Goal: Find specific page/section: Find specific page/section

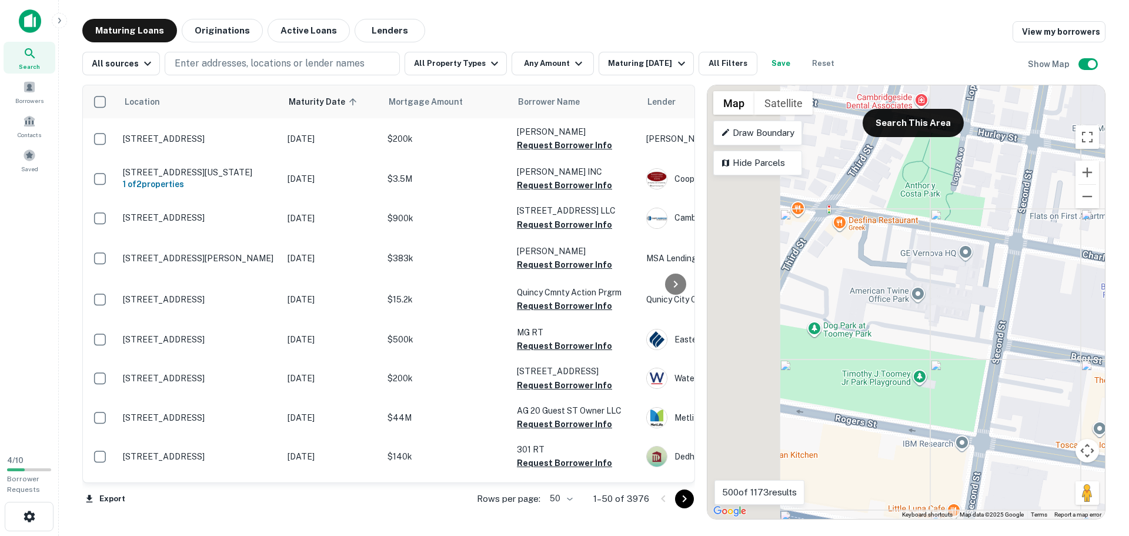
drag, startPoint x: 860, startPoint y: 243, endPoint x: 966, endPoint y: 275, distance: 110.5
click at [966, 275] on div "To activate drag with keyboard, press Alt + Enter. Once in keyboard drag state,…" at bounding box center [905, 301] width 397 height 433
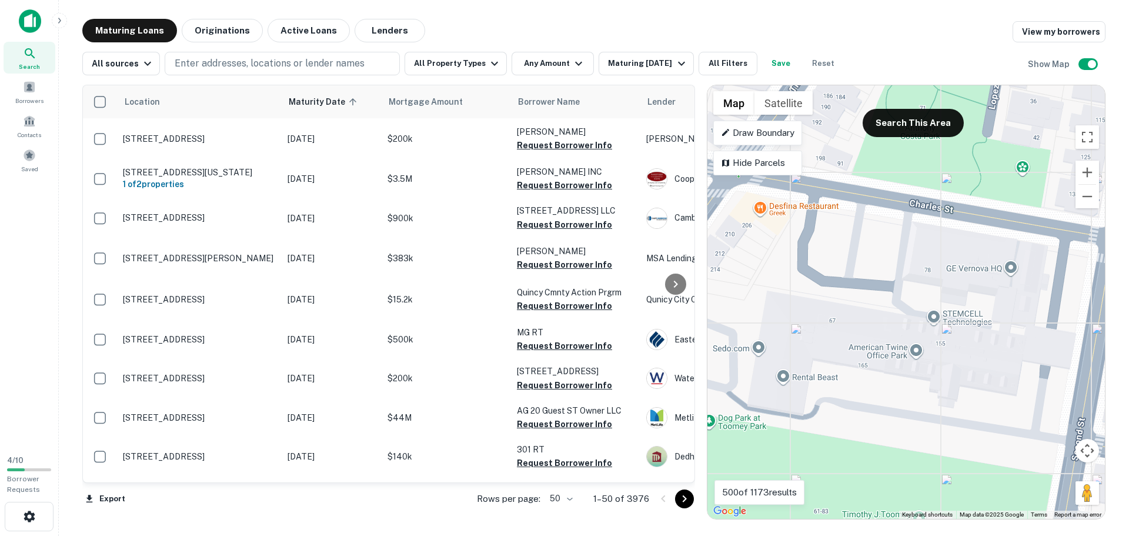
drag, startPoint x: 957, startPoint y: 288, endPoint x: 984, endPoint y: 298, distance: 28.6
click at [984, 298] on div "To activate drag with keyboard, press Alt + Enter. Once in keyboard drag state,…" at bounding box center [905, 301] width 397 height 433
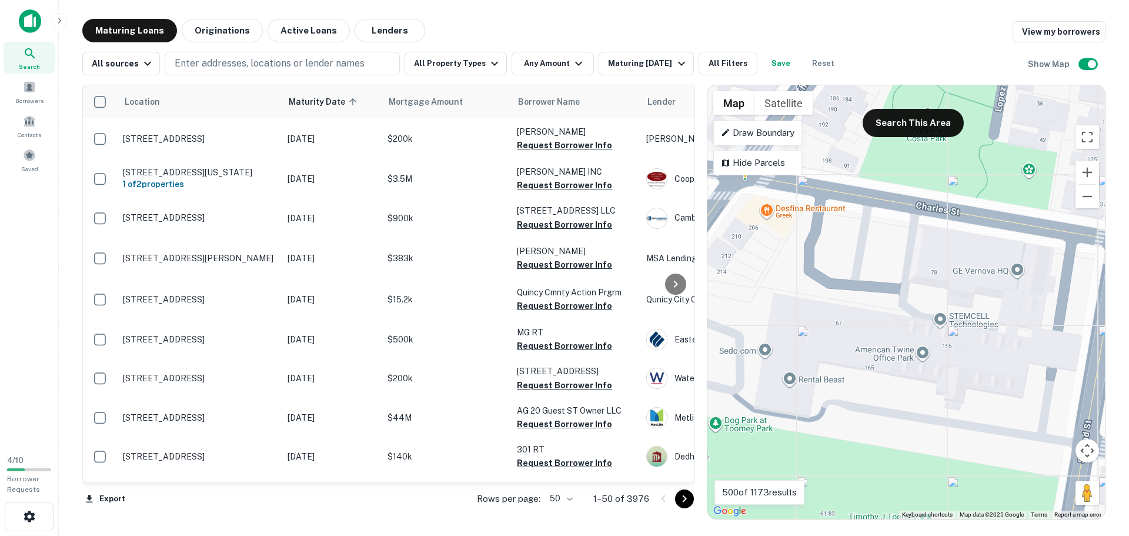
click at [1017, 278] on gmp-advanced-marker at bounding box center [1017, 278] width 0 height 0
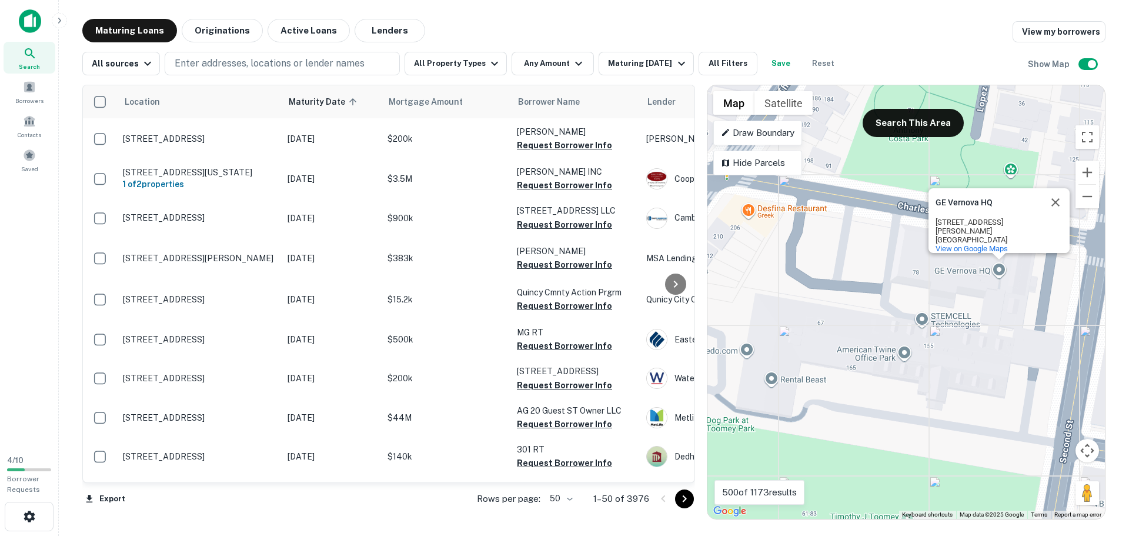
click at [940, 270] on div "To activate drag with keyboard, press Alt + Enter. Once in keyboard drag state,…" at bounding box center [905, 301] width 397 height 433
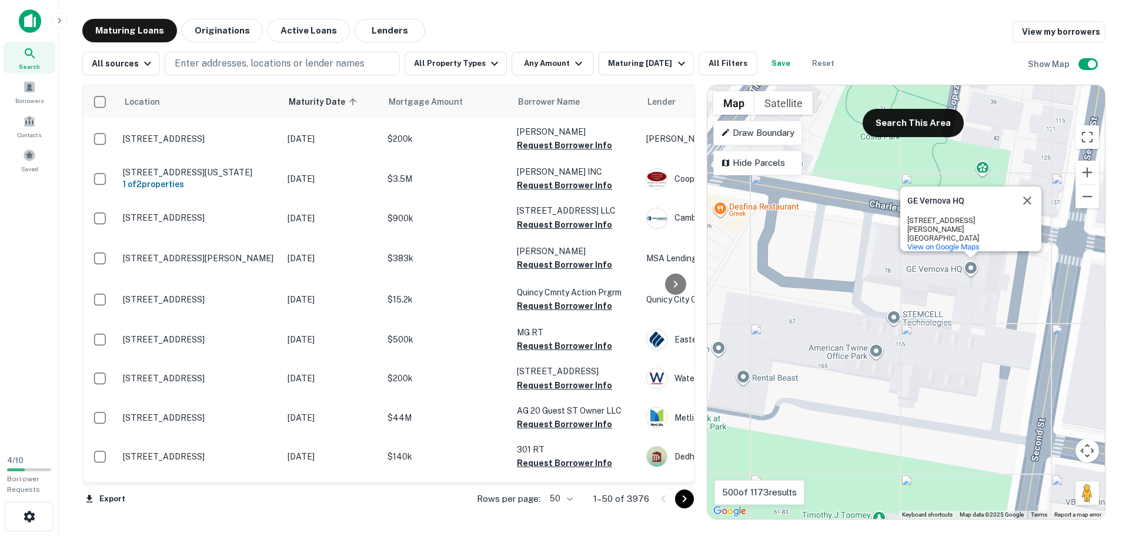
drag, startPoint x: 914, startPoint y: 270, endPoint x: 851, endPoint y: 263, distance: 62.7
click at [851, 263] on div "To activate drag with keyboard, press Alt + Enter. Once in keyboard drag state,…" at bounding box center [905, 301] width 397 height 433
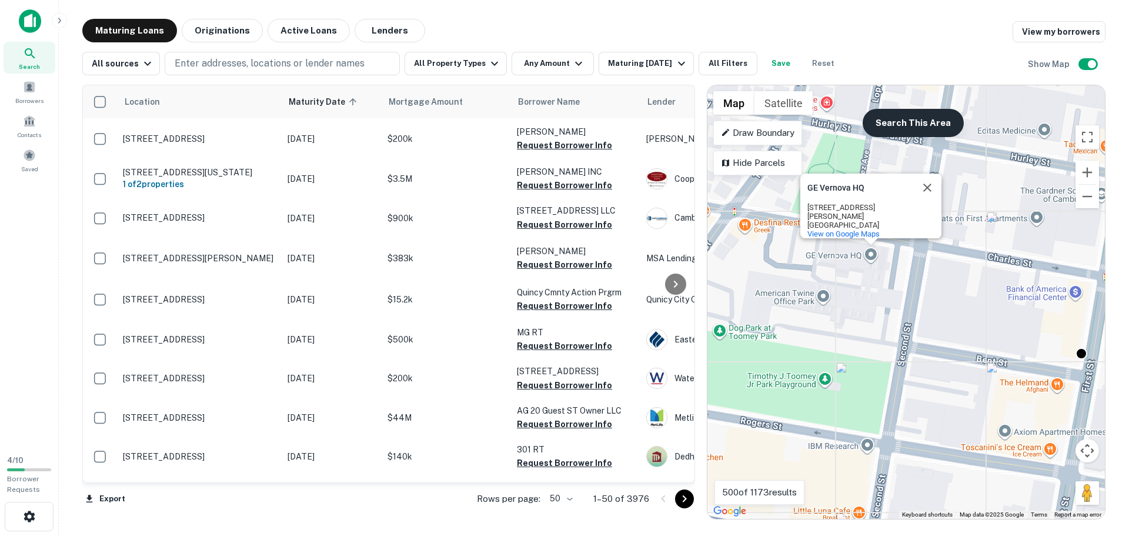
click at [910, 131] on button "Search This Area" at bounding box center [913, 123] width 101 height 28
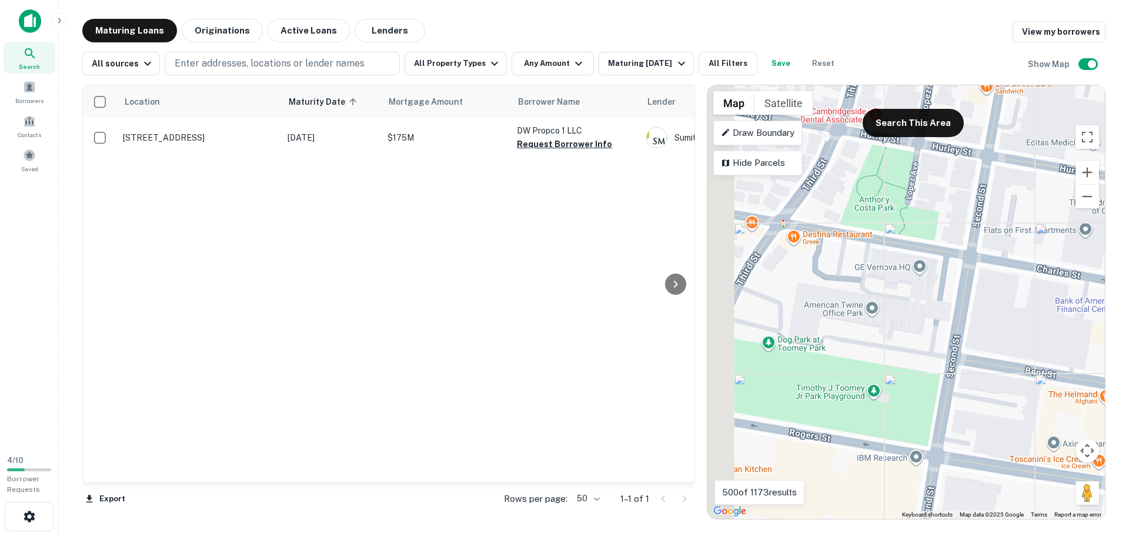
drag, startPoint x: 839, startPoint y: 284, endPoint x: 911, endPoint y: 302, distance: 73.9
click at [911, 302] on div "To activate drag with keyboard, press Alt + Enter. Once in keyboard drag state,…" at bounding box center [905, 301] width 397 height 433
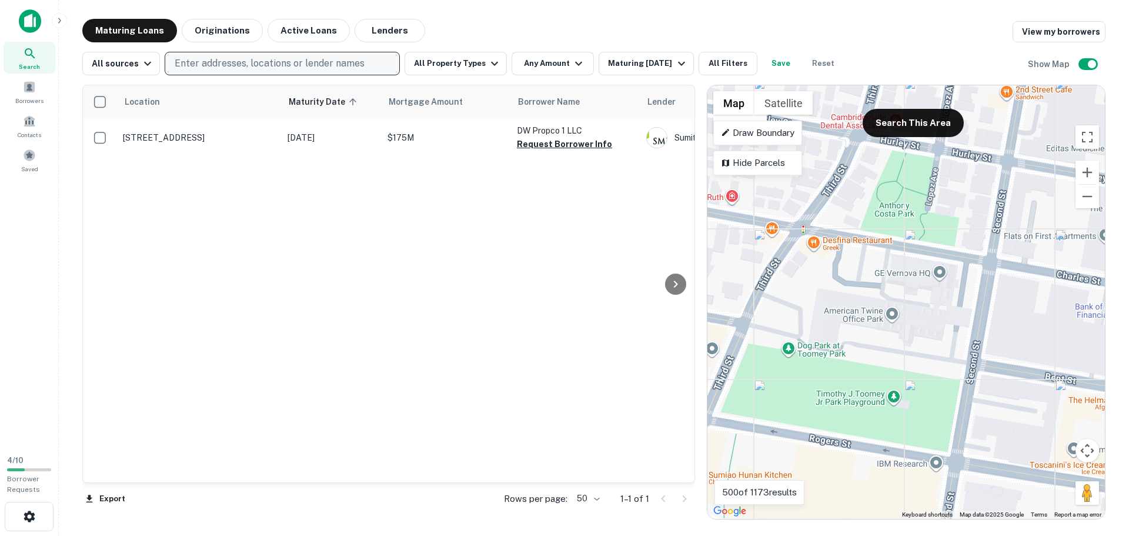
click at [271, 66] on p "Enter addresses, locations or lender names" at bounding box center [270, 63] width 190 height 14
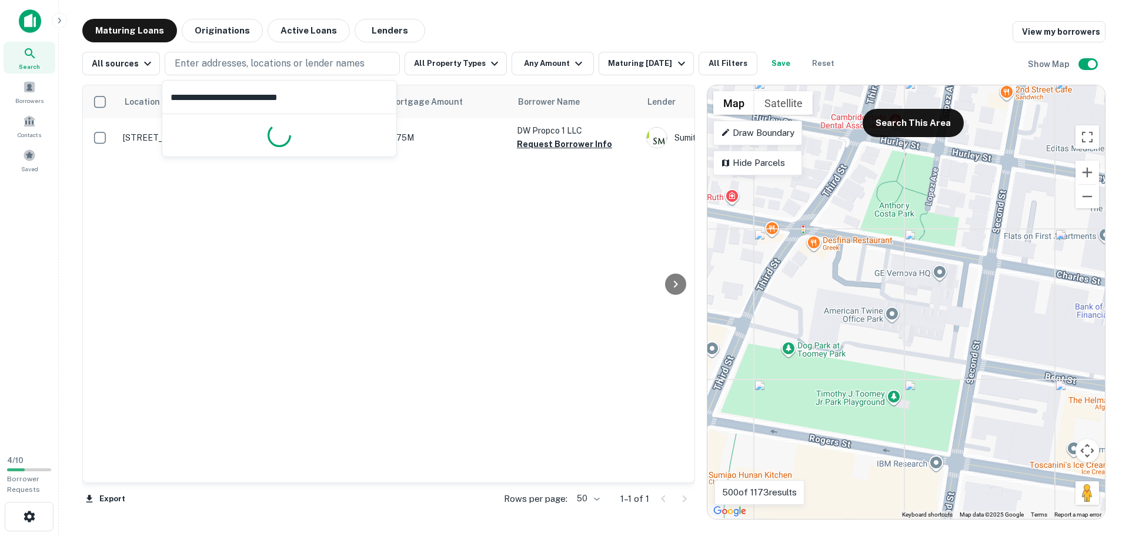
type input "**********"
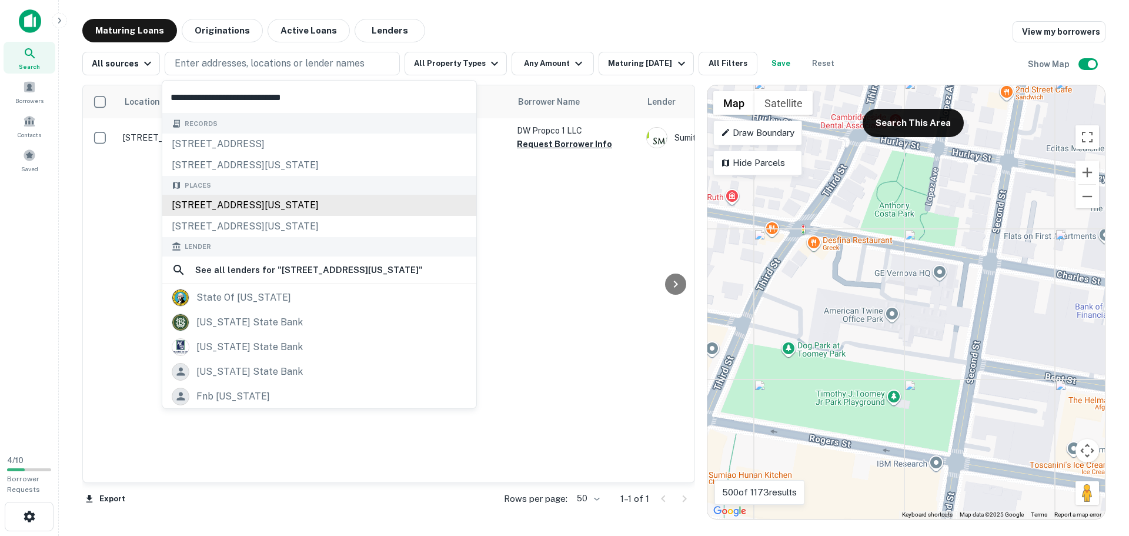
click at [343, 205] on div "[STREET_ADDRESS][US_STATE]" at bounding box center [319, 205] width 314 height 21
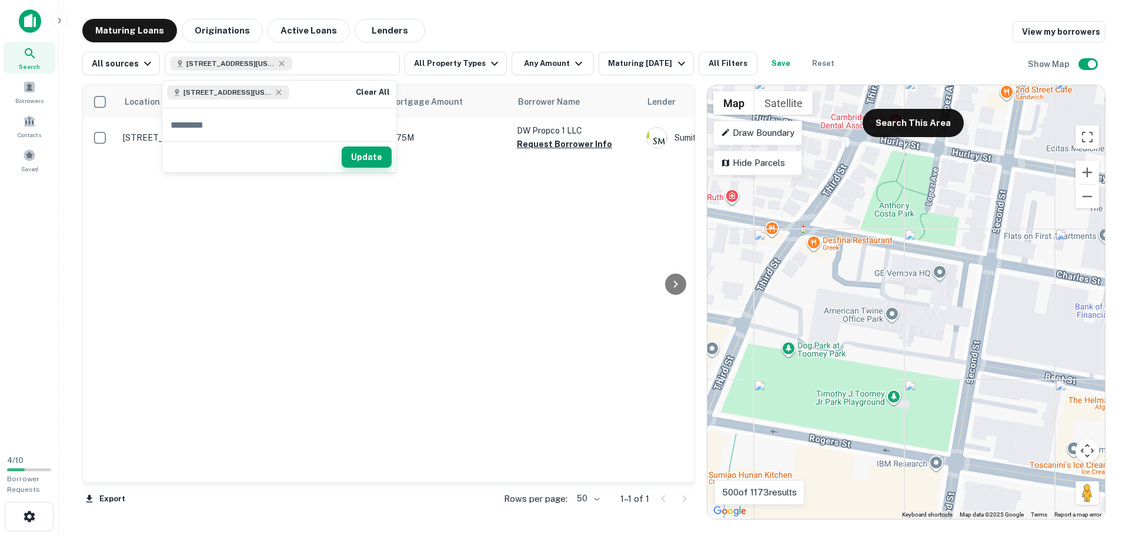
click at [365, 152] on button "Update" at bounding box center [367, 156] width 50 height 21
